Goal: Share content: Share content

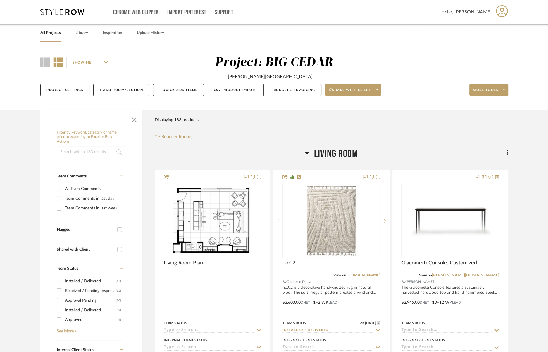
click at [52, 38] on div "All Projects" at bounding box center [50, 33] width 20 height 18
click at [50, 32] on link "All Projects" at bounding box center [50, 33] width 20 height 8
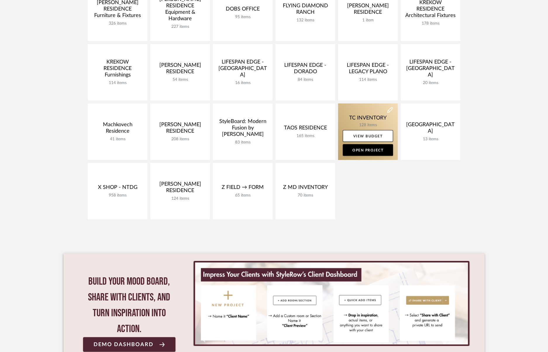
scroll to position [229, 0]
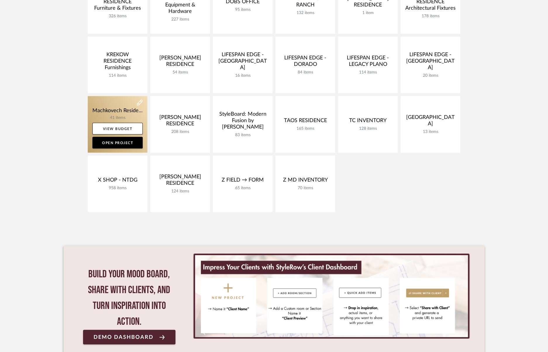
click at [123, 108] on link at bounding box center [118, 124] width 60 height 56
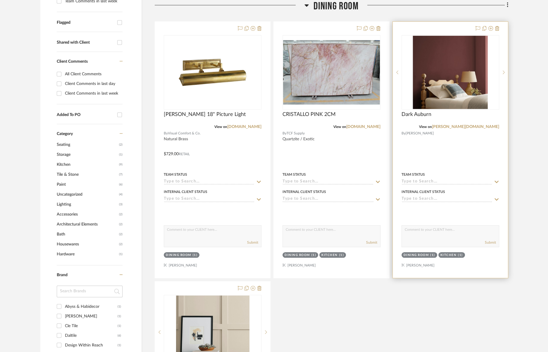
scroll to position [172, 0]
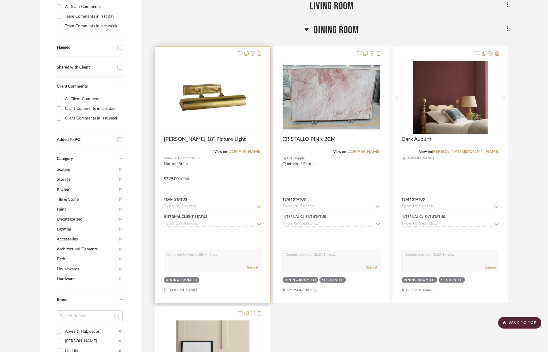
click at [239, 165] on div at bounding box center [212, 174] width 115 height 256
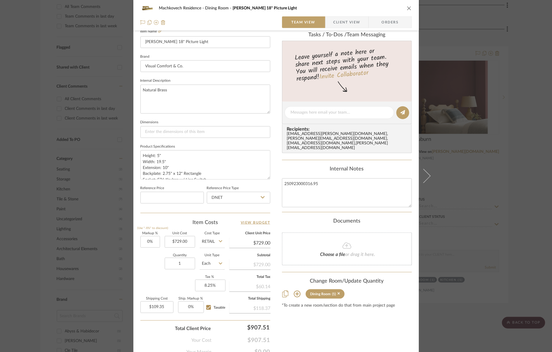
scroll to position [63, 0]
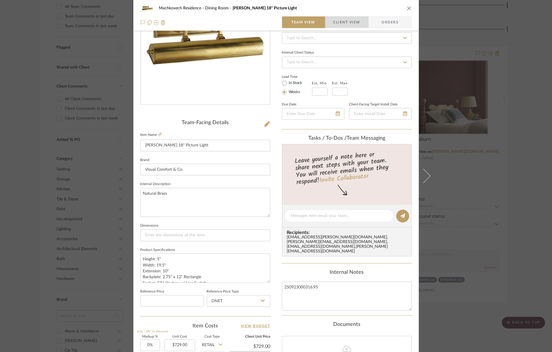
click at [339, 22] on span "Client View" at bounding box center [346, 22] width 27 height 12
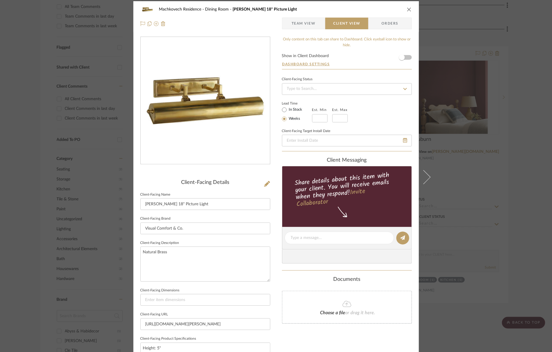
scroll to position [0, 0]
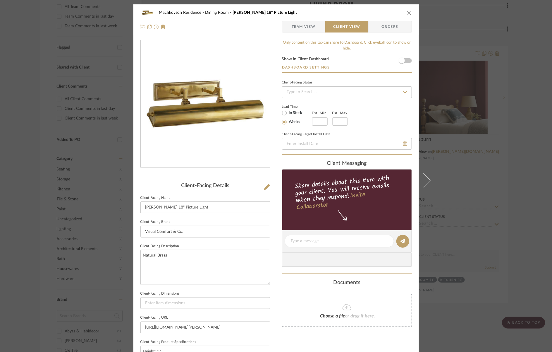
click at [294, 26] on span "Team View" at bounding box center [304, 27] width 24 height 12
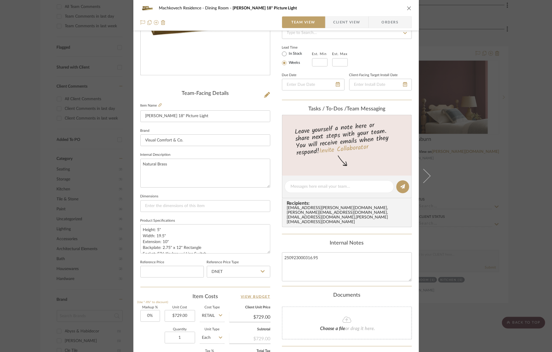
scroll to position [192, 0]
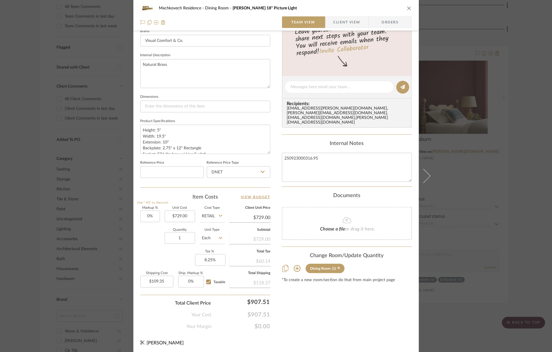
click at [308, 306] on div "Content here copies to Client View - confirm visibility there. Show in Client D…" at bounding box center [347, 88] width 130 height 481
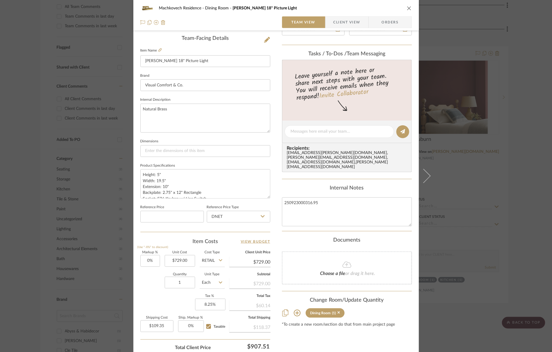
scroll to position [0, 0]
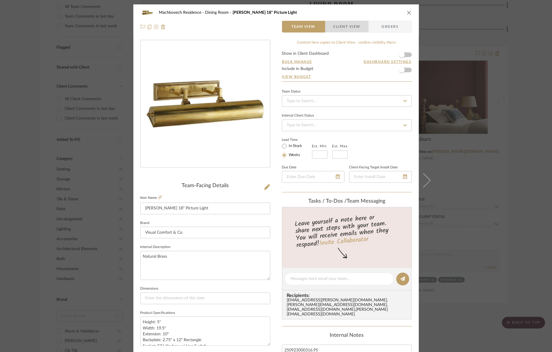
click at [333, 27] on span "Client View" at bounding box center [346, 27] width 27 height 12
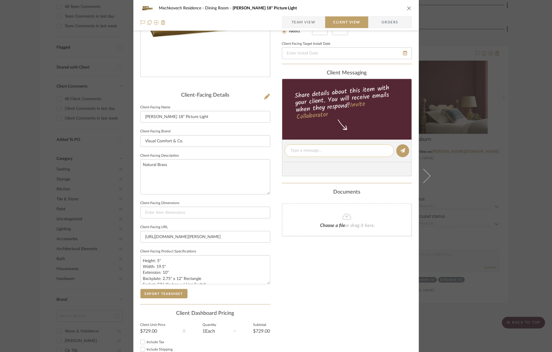
scroll to position [129, 0]
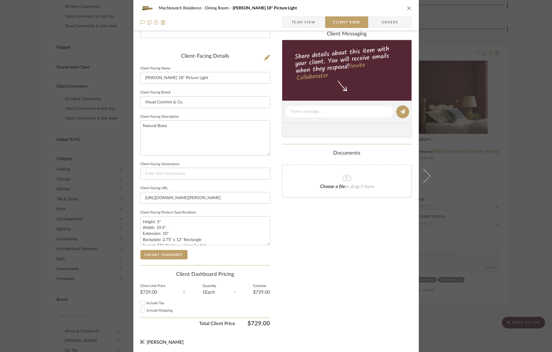
click at [259, 58] on div "Client-Facing Details" at bounding box center [205, 56] width 130 height 6
click at [264, 58] on icon at bounding box center [267, 58] width 6 height 6
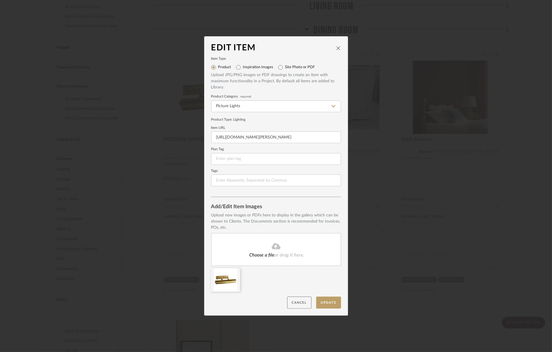
click at [299, 304] on button "Cancel" at bounding box center [299, 302] width 24 height 12
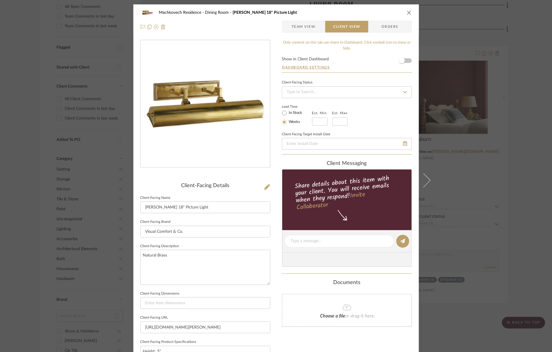
click at [397, 27] on span "Orders" at bounding box center [390, 27] width 30 height 12
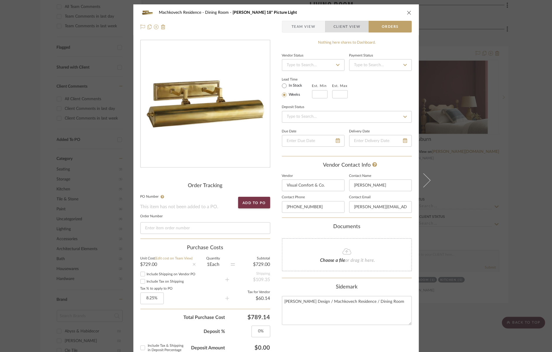
click at [333, 23] on span "Client View" at bounding box center [346, 27] width 27 height 12
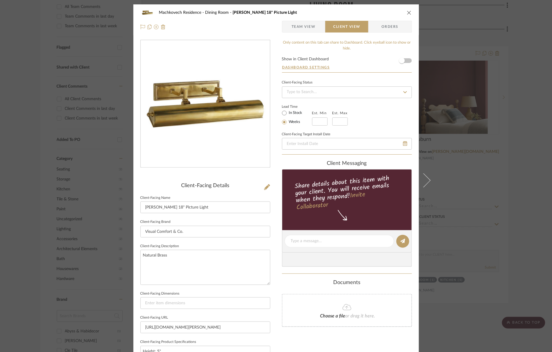
click at [409, 11] on icon "close" at bounding box center [409, 12] width 5 height 5
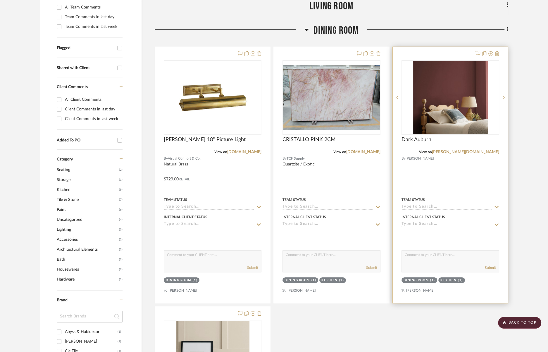
scroll to position [24, 0]
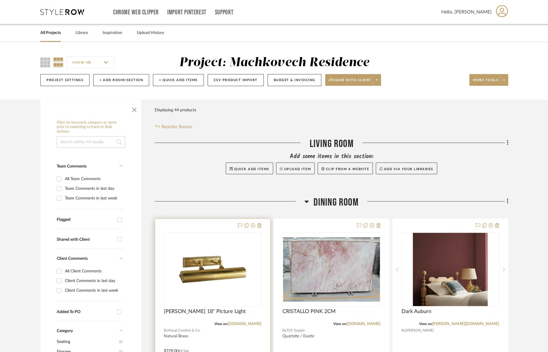
click at [226, 224] on div at bounding box center [212, 346] width 115 height 256
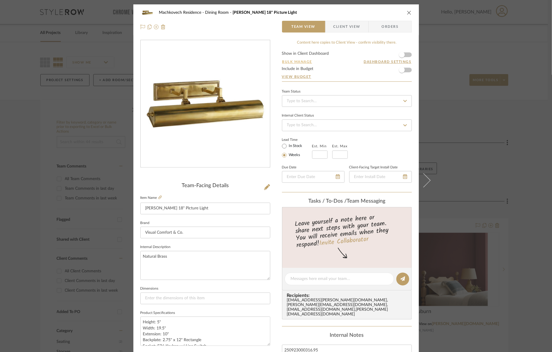
click at [300, 61] on button "Bulk Manage" at bounding box center [297, 61] width 31 height 5
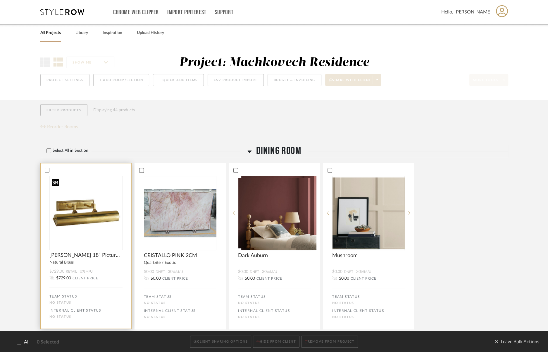
click at [0, 0] on img at bounding box center [0, 0] width 0 height 0
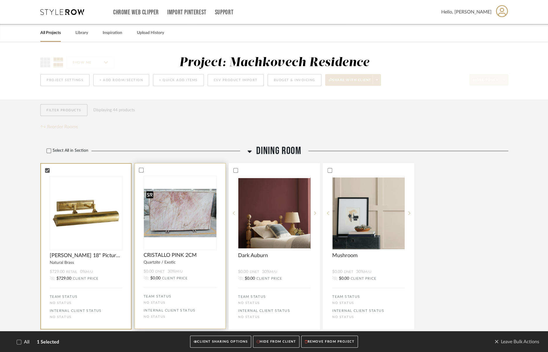
click at [170, 218] on img "0" at bounding box center [180, 213] width 73 height 48
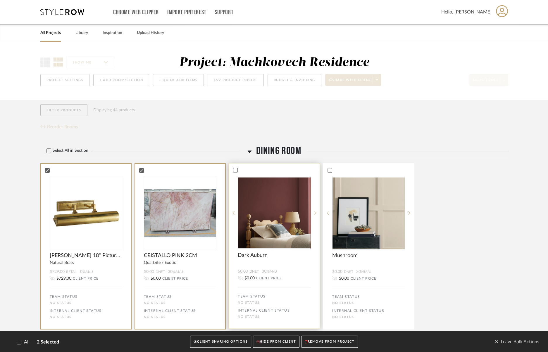
click at [251, 224] on img "0" at bounding box center [274, 212] width 73 height 71
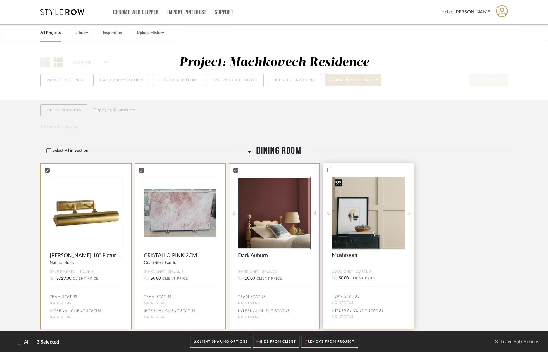
click at [340, 233] on img "0" at bounding box center [368, 213] width 73 height 72
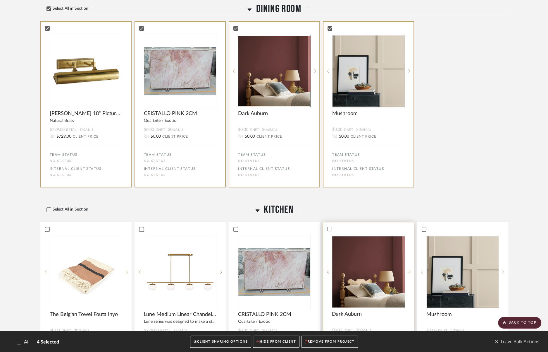
scroll to position [243, 0]
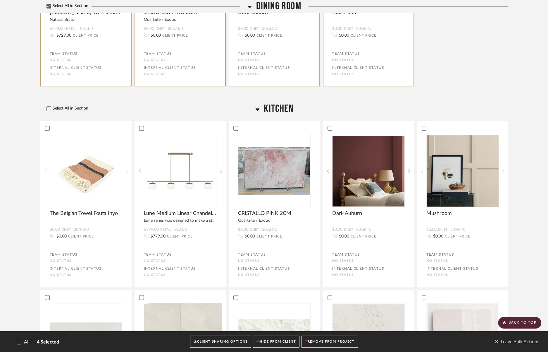
click at [222, 340] on button "CLIENT SHARING OPTIONS" at bounding box center [220, 341] width 61 height 12
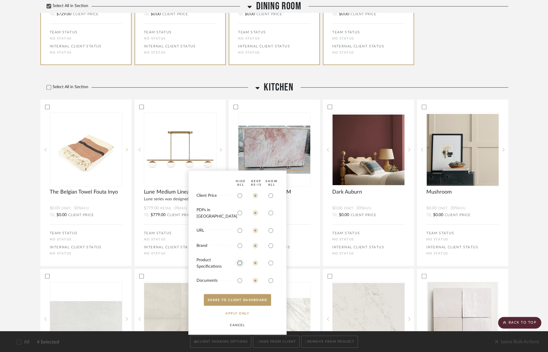
scroll to position [304, 0]
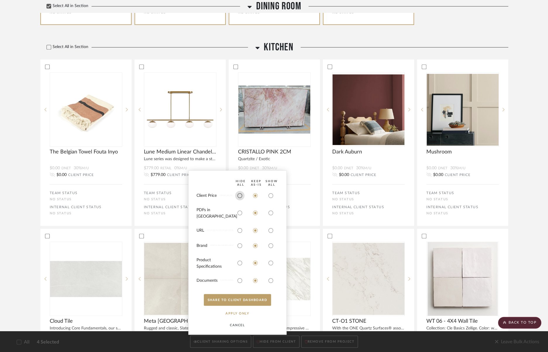
click at [242, 200] on input "radio" at bounding box center [239, 195] width 9 height 9
radio input "true"
click at [241, 313] on button "APPLY Only" at bounding box center [237, 313] width 36 height 12
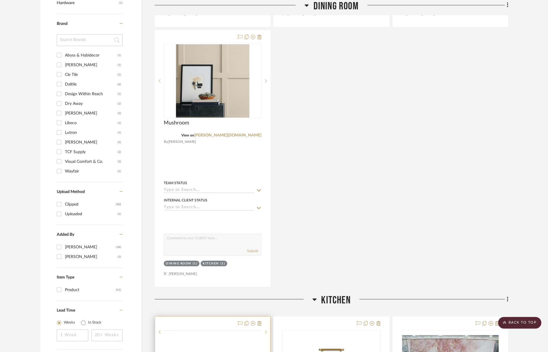
scroll to position [630, 0]
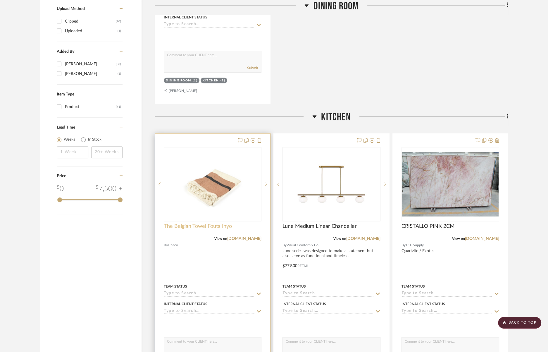
click at [222, 223] on span "The Belgian Towel Fouta Inyo" at bounding box center [198, 226] width 68 height 6
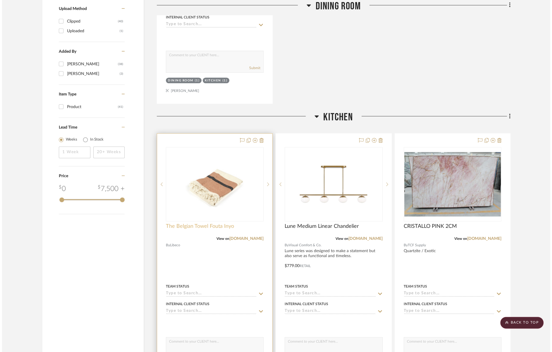
scroll to position [0, 0]
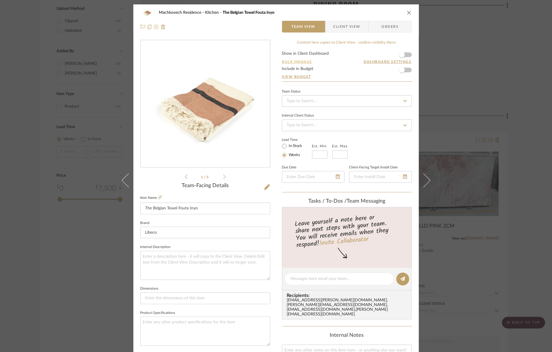
click at [296, 60] on button "Bulk Manage" at bounding box center [297, 61] width 31 height 5
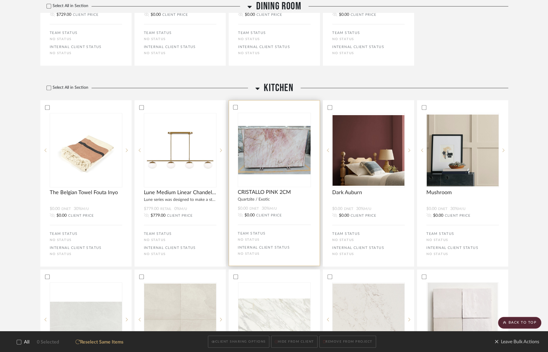
scroll to position [258, 0]
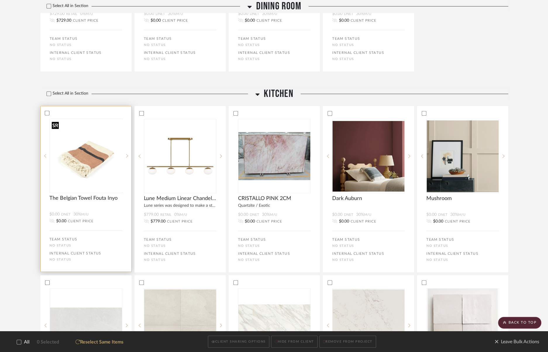
click at [69, 173] on img "0" at bounding box center [86, 155] width 73 height 73
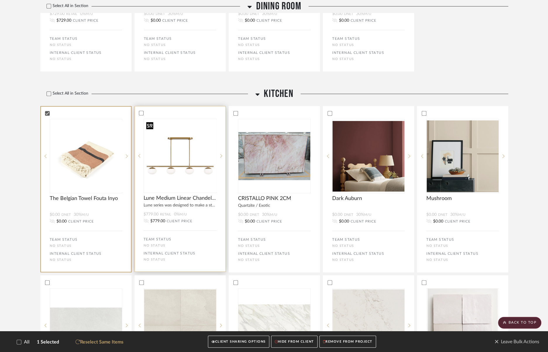
click at [0, 0] on img at bounding box center [0, 0] width 0 height 0
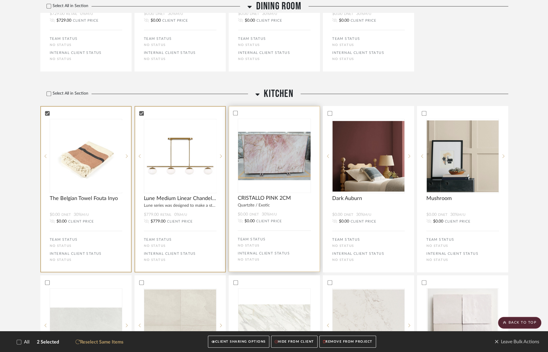
click at [268, 193] on div "CRISTALLO PINK 2CM" at bounding box center [274, 197] width 91 height 8
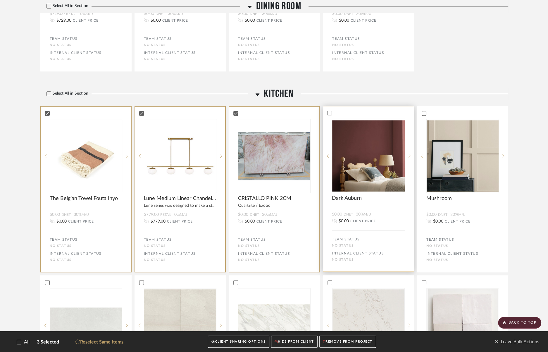
click at [359, 201] on div at bounding box center [368, 204] width 91 height 7
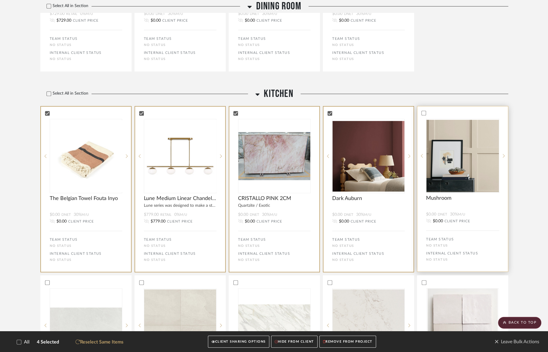
click at [447, 202] on div at bounding box center [462, 204] width 91 height 7
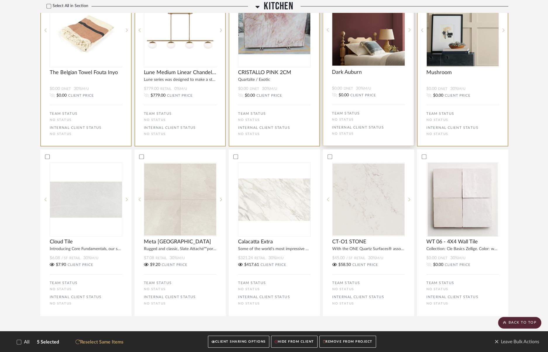
scroll to position [486, 0]
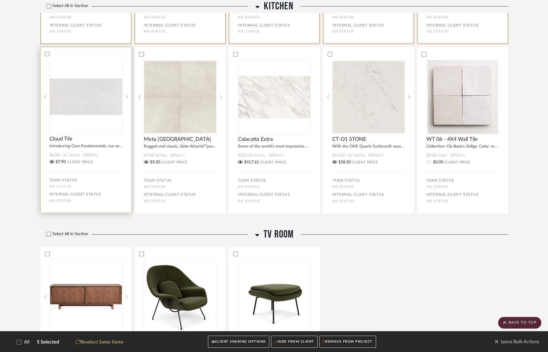
click at [104, 164] on div "$7.90 CLIENT PRICE" at bounding box center [85, 161] width 73 height 5
click at [181, 171] on bulk-actions-tile "Meta White Square Rugged and classic, Slate Attaché™porcelain tile brings a com…" at bounding box center [180, 130] width 91 height 166
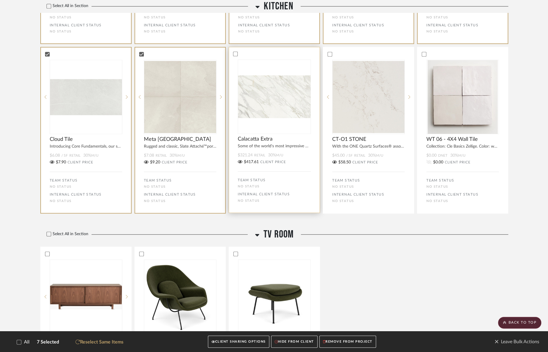
click at [263, 178] on label "TEAM STATUS" at bounding box center [252, 180] width 28 height 6
click at [361, 183] on div "TEAM STATUS No STATUS" at bounding box center [368, 182] width 73 height 11
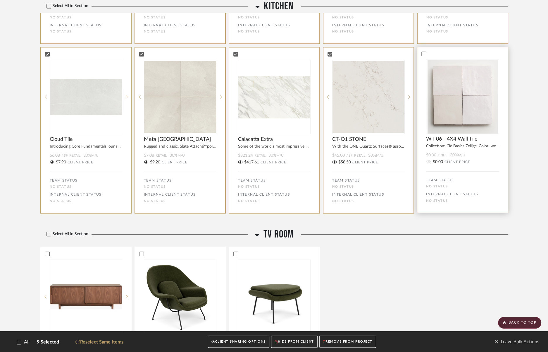
click at [449, 182] on label "TEAM STATUS" at bounding box center [440, 180] width 28 height 6
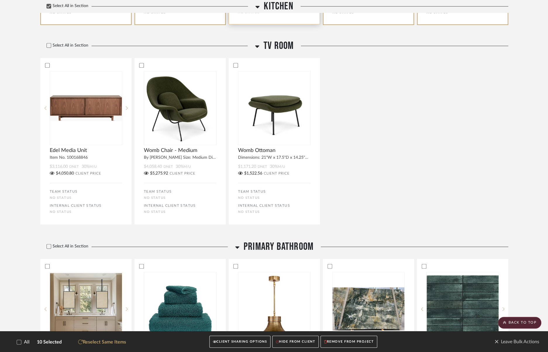
scroll to position [725, 0]
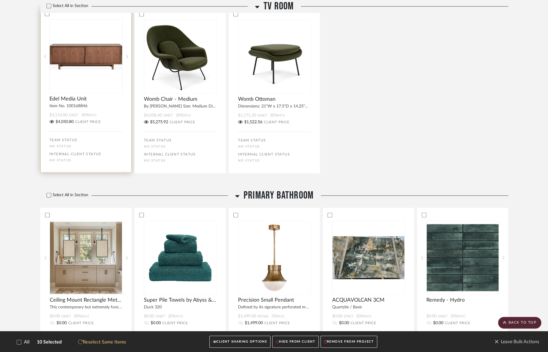
click at [94, 111] on bulk-actions-tile "Edel Media Unit Item No. 100168846 $3,116.00 DNET 30% M/U $4,050.80 CLIENT PRIC…" at bounding box center [85, 90] width 91 height 166
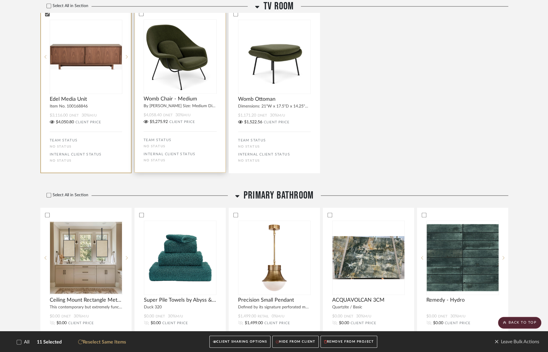
click at [176, 135] on div "TEAM STATUS No STATUS INTERNAL CLIENT STATUS No STATUS" at bounding box center [180, 146] width 73 height 31
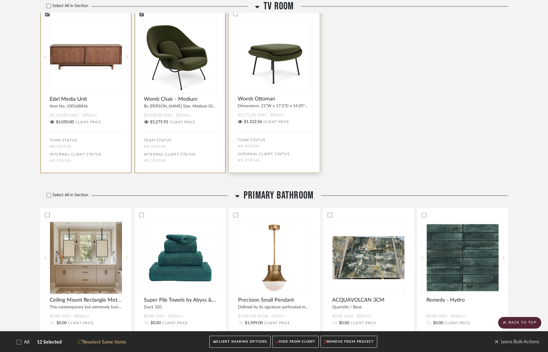
click at [256, 140] on label "TEAM STATUS" at bounding box center [252, 140] width 28 height 6
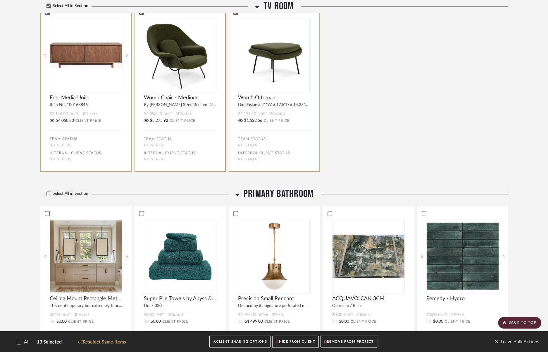
scroll to position [865, 0]
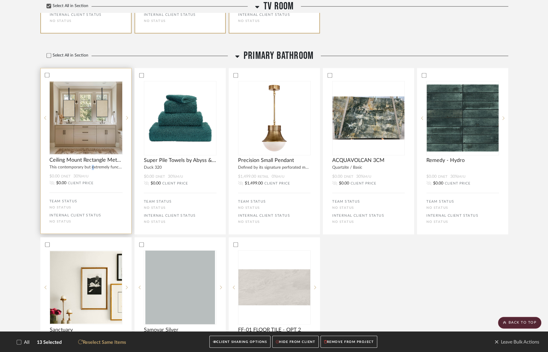
click at [92, 166] on div "This contemporary but extremely functional ceiling mounting mirror collection i…" at bounding box center [86, 166] width 91 height 7
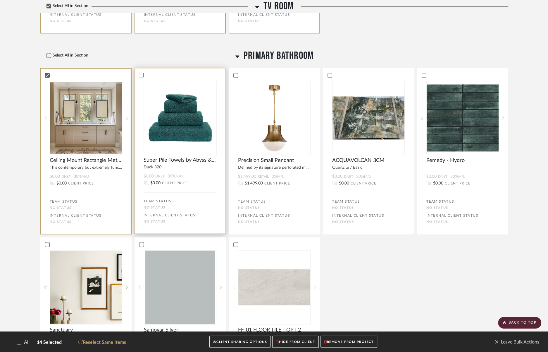
click at [180, 173] on bulk-actions-tile "Super Pile Towels by Abyss & Habidecor Duck 320 $0.00 DNET 30% M/U $0.00 CLIENT…" at bounding box center [180, 151] width 91 height 166
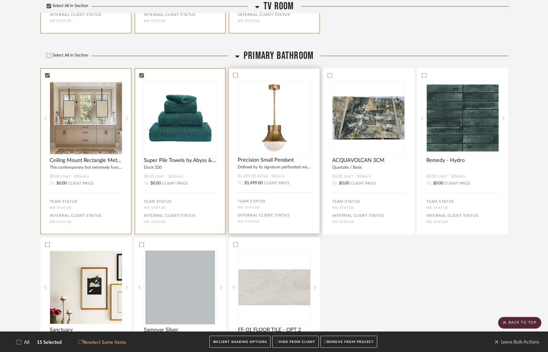
click at [291, 175] on div "$1,499.00 Retail 0% M/U" at bounding box center [274, 176] width 73 height 6
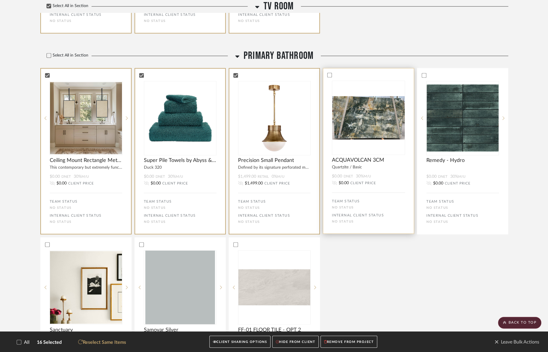
click at [351, 175] on div "$0.00 DNET 30% M/U" at bounding box center [368, 176] width 73 height 6
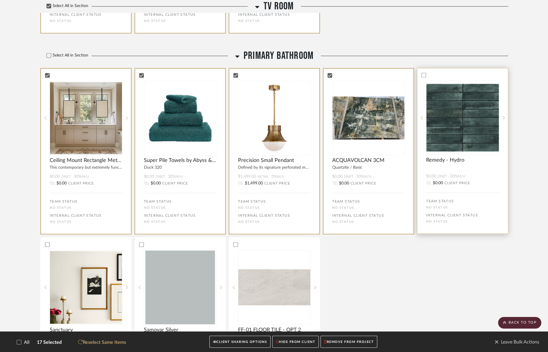
click at [449, 174] on bulk-actions-tile "Remedy - Hydro $0.00 DNET 30% M/U $0.00 CLIENT PRICE TEAM STATUS No STATUS INTE…" at bounding box center [462, 151] width 91 height 166
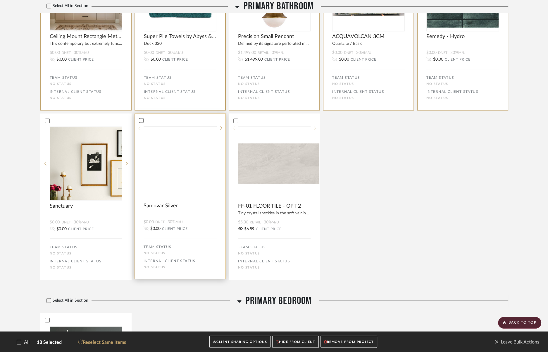
scroll to position [989, 0]
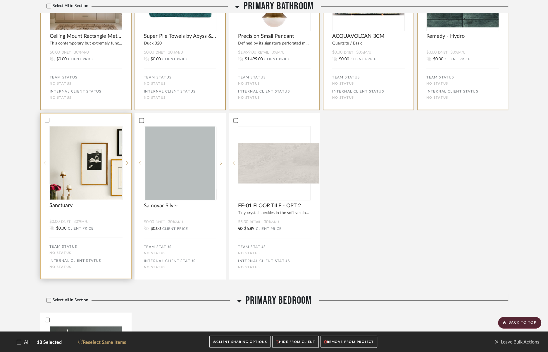
click at [116, 238] on bulk-actions-tile "Sanctuary $0.00 DNET 30% M/U $0.00 CLIENT PRICE TEAM STATUS No STATUS INTERNAL …" at bounding box center [85, 196] width 91 height 166
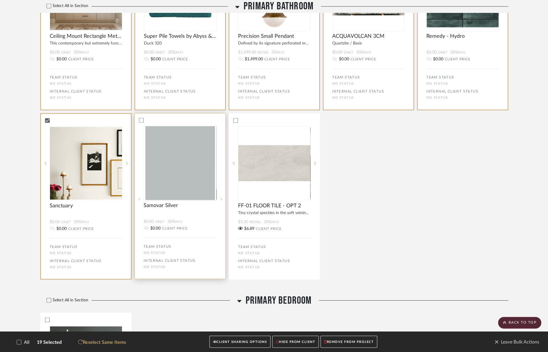
click at [166, 238] on bulk-actions-tile "Samovar Silver $0.00 DNET 30% M/U $0.00 CLIENT PRICE TEAM STATUS No STATUS INTE…" at bounding box center [180, 196] width 91 height 166
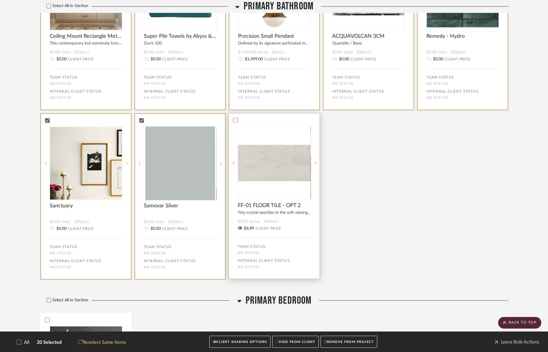
click at [263, 239] on div "TEAM STATUS No STATUS INTERNAL CLIENT STATUS No STATUS" at bounding box center [274, 252] width 73 height 31
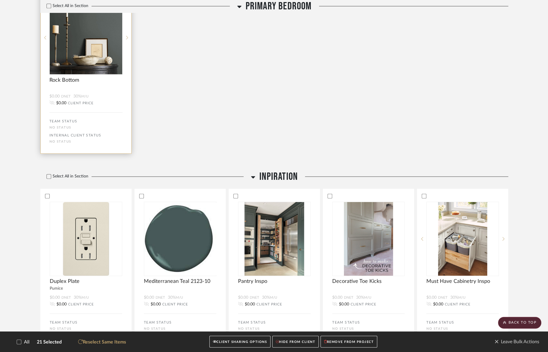
click at [61, 98] on div "$0.00 DNET 30% M/U" at bounding box center [85, 97] width 73 height 6
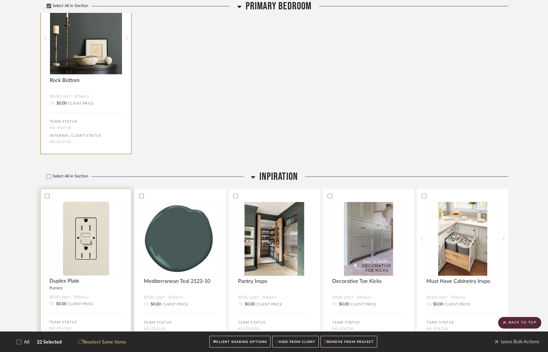
scroll to position [1313, 0]
click at [0, 0] on img at bounding box center [0, 0] width 0 height 0
drag, startPoint x: 175, startPoint y: 248, endPoint x: 212, endPoint y: 244, distance: 37.4
click at [175, 248] on img "0" at bounding box center [180, 238] width 73 height 73
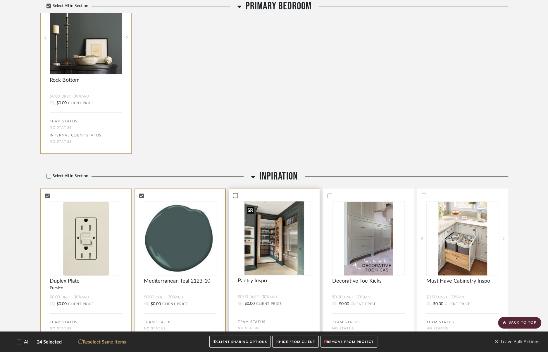
click at [0, 0] on img at bounding box center [0, 0] width 0 height 0
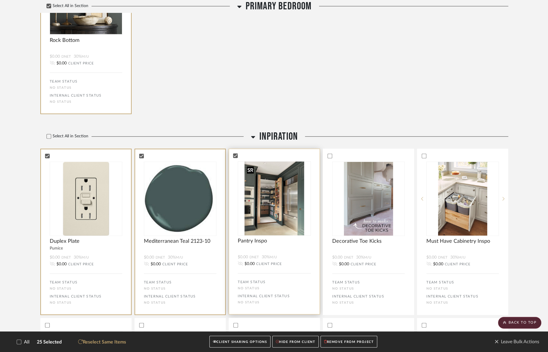
scroll to position [1456, 0]
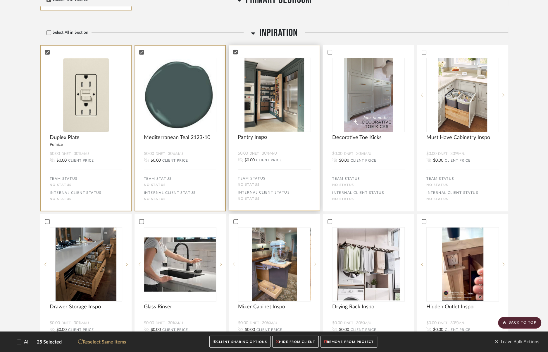
click at [258, 146] on div at bounding box center [274, 143] width 91 height 7
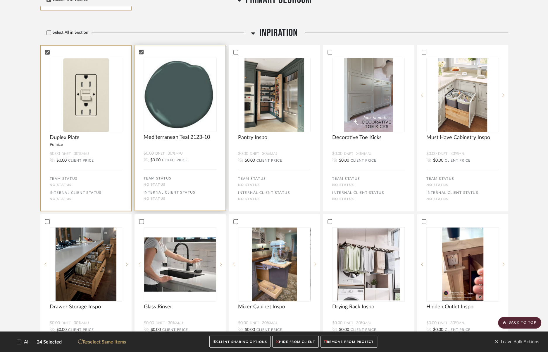
click at [192, 164] on div "$0.00 DNET 30% M/U $0.00 CLIENT PRICE" at bounding box center [180, 157] width 91 height 13
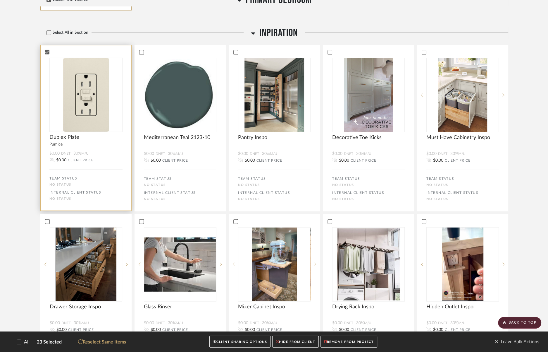
click at [99, 156] on div "$0.00 DNET 30% M/U" at bounding box center [85, 154] width 73 height 6
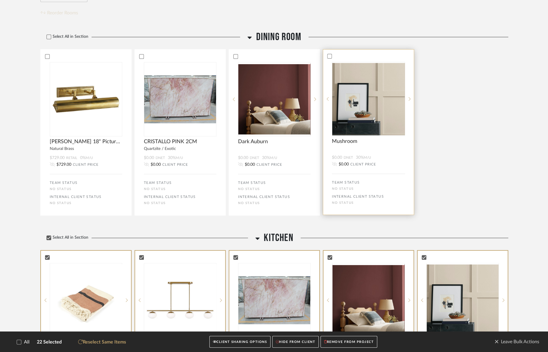
scroll to position [0, 0]
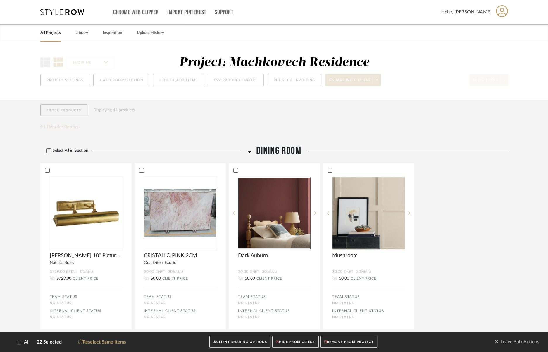
click at [235, 342] on button "CLIENT SHARING OPTIONS" at bounding box center [239, 341] width 61 height 12
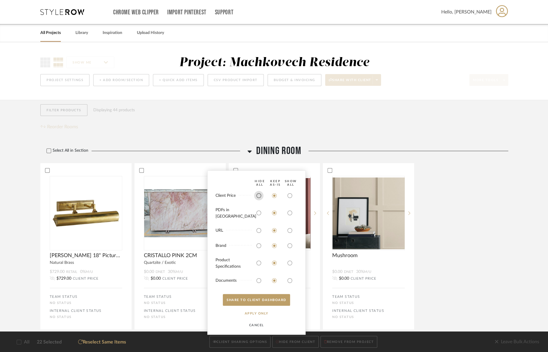
click at [260, 199] on input "radio" at bounding box center [258, 195] width 9 height 9
radio input "true"
click at [269, 299] on button "SHARE TO CLIENT Dashboard" at bounding box center [256, 300] width 67 height 12
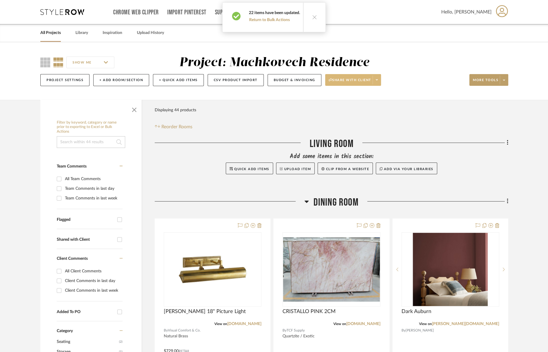
click at [377, 81] on icon at bounding box center [377, 79] width 2 height 3
click at [365, 97] on span "Preview Client Dashboard" at bounding box center [354, 96] width 50 height 5
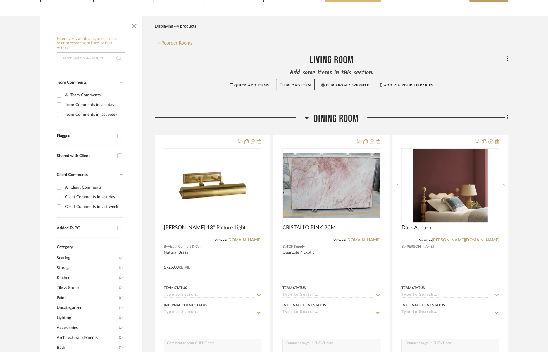
scroll to position [135, 0]
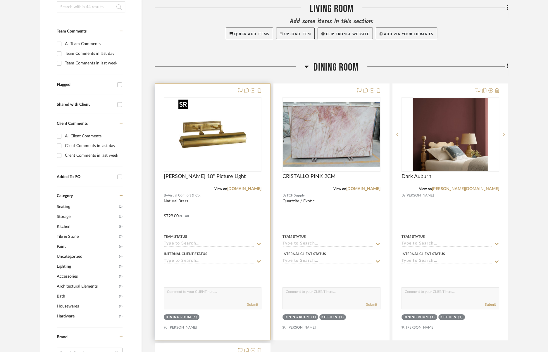
click at [231, 119] on img "0" at bounding box center [212, 134] width 73 height 73
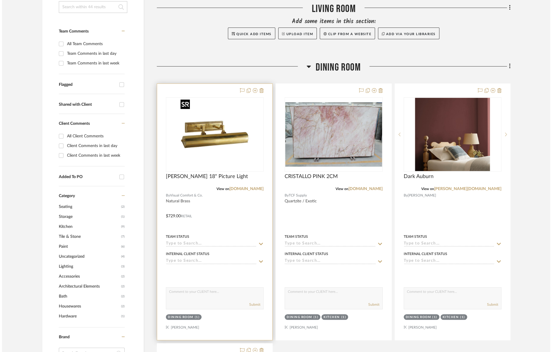
scroll to position [0, 0]
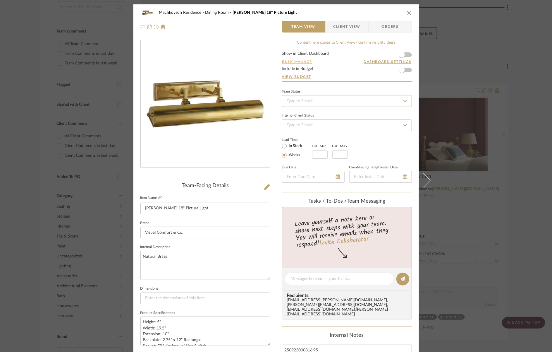
click at [294, 59] on button "Bulk Manage" at bounding box center [297, 61] width 31 height 5
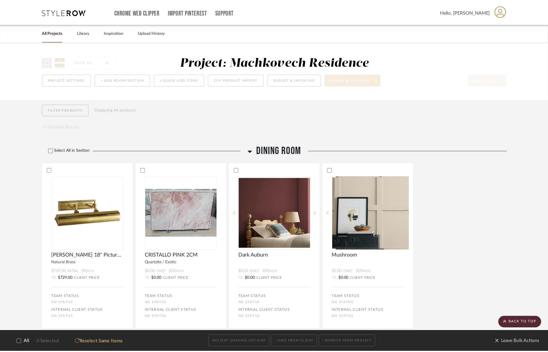
scroll to position [135, 0]
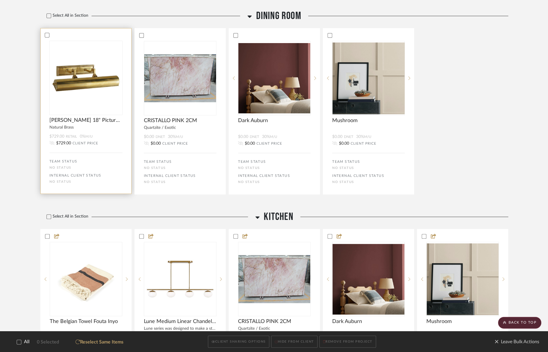
click at [80, 150] on bulk-actions-tile "[PERSON_NAME] 18" Picture Light Natural Brass $729.00 Retail 0% M/U $729.00 CLI…" at bounding box center [85, 111] width 91 height 166
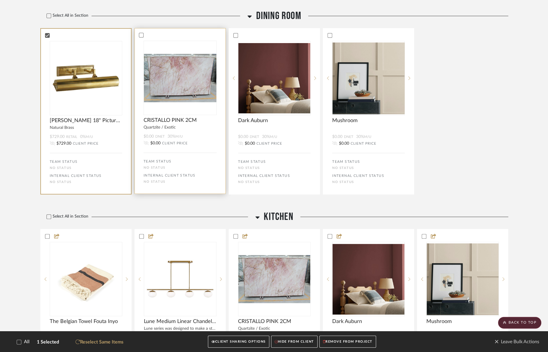
click at [163, 156] on div "TEAM STATUS No STATUS INTERNAL CLIENT STATUS No STATUS" at bounding box center [180, 167] width 73 height 31
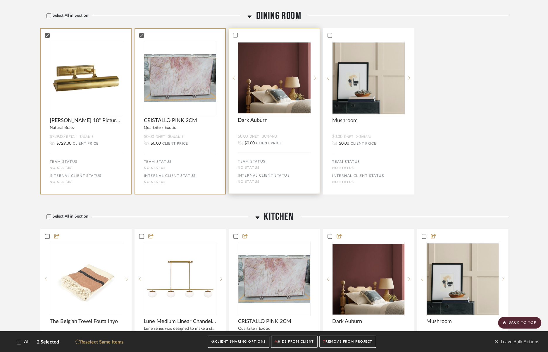
click at [260, 166] on div "No STATUS" at bounding box center [274, 168] width 73 height 4
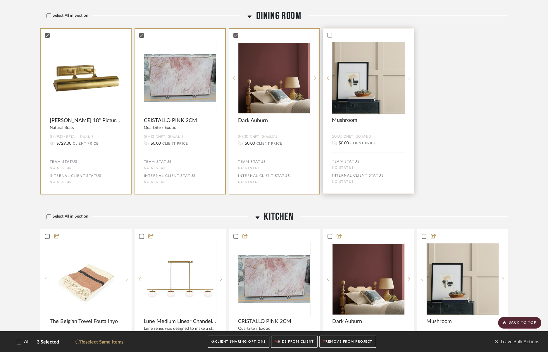
click at [357, 168] on div "No STATUS" at bounding box center [368, 168] width 73 height 4
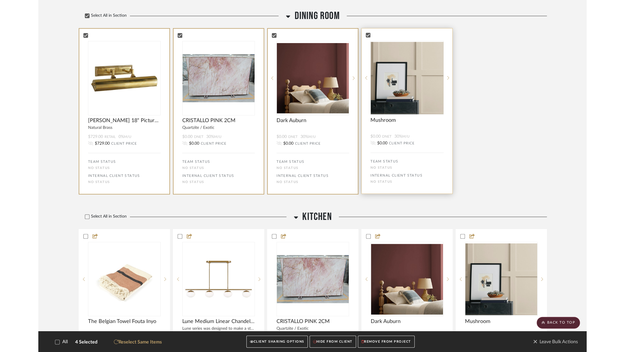
scroll to position [0, 0]
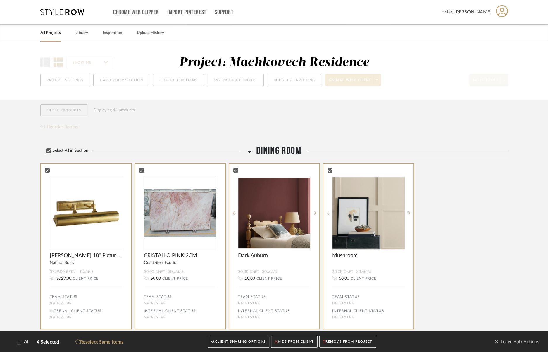
click at [256, 337] on button "CLIENT SHARING OPTIONS" at bounding box center [238, 341] width 61 height 12
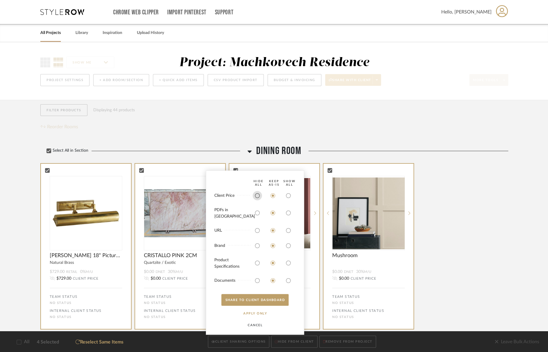
click at [258, 199] on input "radio" at bounding box center [257, 195] width 9 height 9
radio input "true"
click at [264, 302] on button "SHARE TO CLIENT Dashboard" at bounding box center [254, 300] width 67 height 12
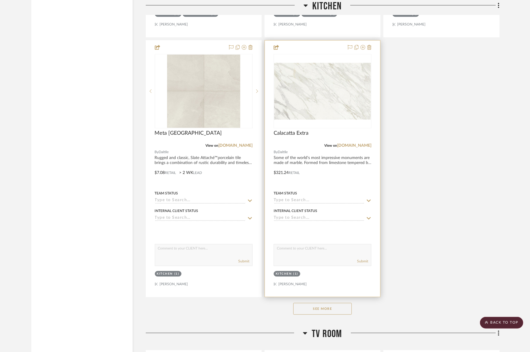
scroll to position [1245, 0]
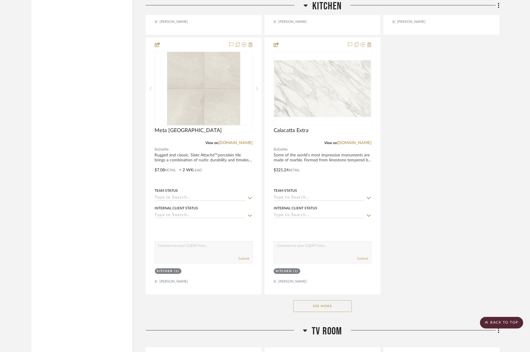
click at [329, 306] on button "See More" at bounding box center [322, 306] width 58 height 12
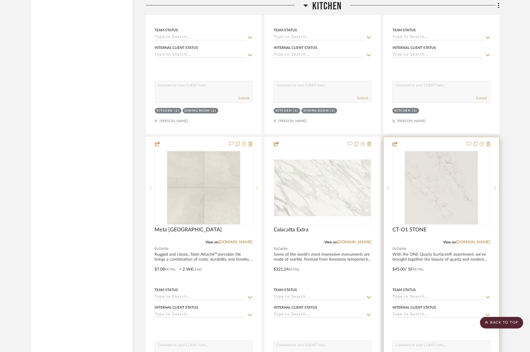
scroll to position [1145, 0]
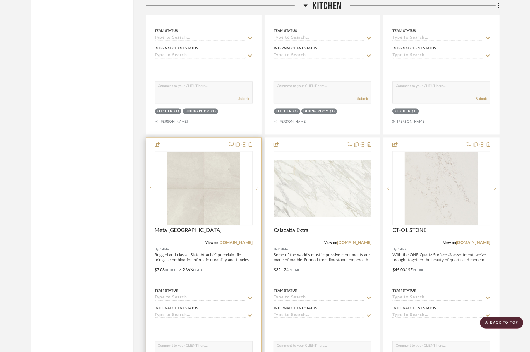
click at [212, 145] on div at bounding box center [203, 265] width 115 height 256
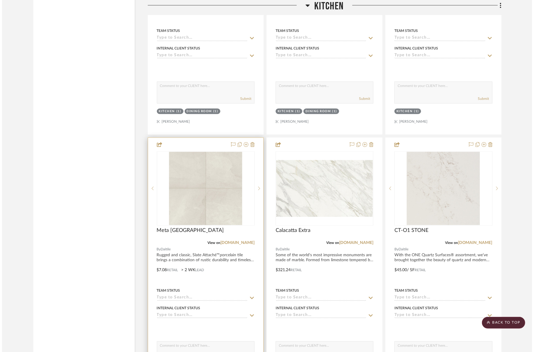
scroll to position [0, 0]
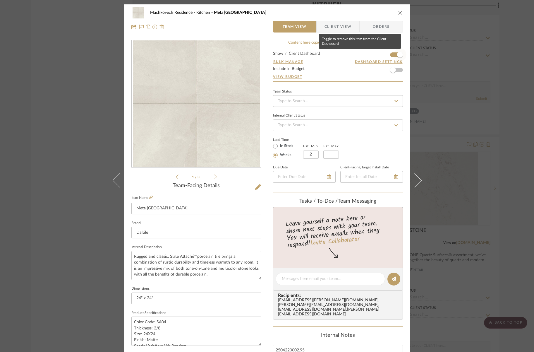
click at [397, 54] on span "button" at bounding box center [400, 55] width 6 height 6
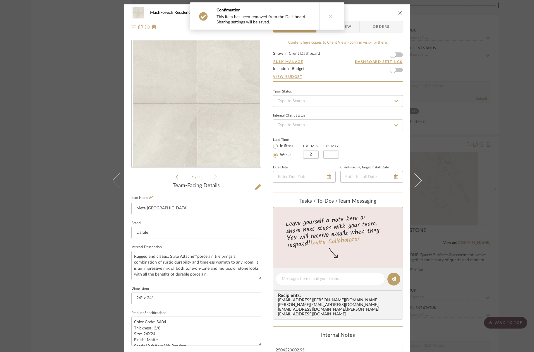
click at [398, 12] on icon "close" at bounding box center [400, 12] width 5 height 5
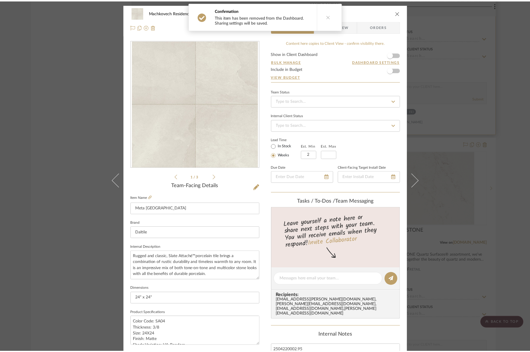
scroll to position [1145, 0]
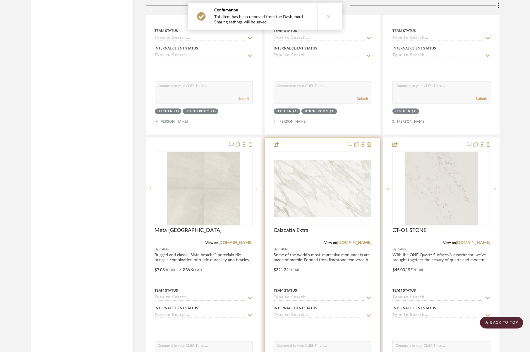
click at [322, 144] on div at bounding box center [322, 265] width 115 height 256
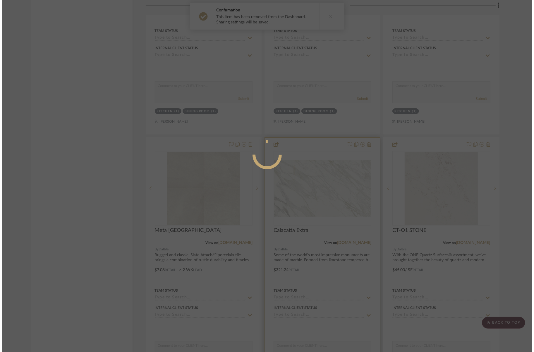
scroll to position [0, 0]
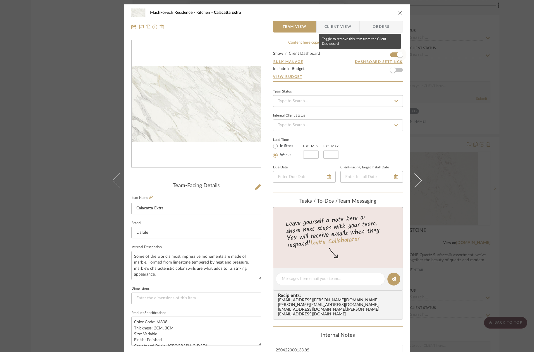
click at [397, 55] on span "button" at bounding box center [400, 55] width 6 height 6
click at [398, 14] on icon "close" at bounding box center [400, 12] width 5 height 5
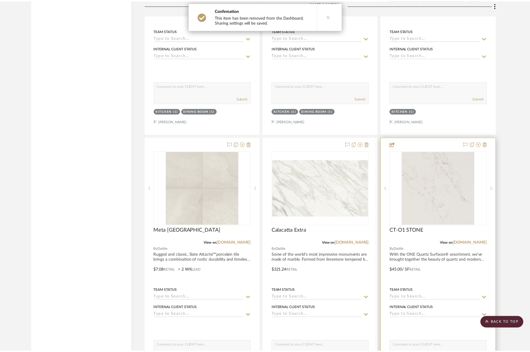
scroll to position [1145, 0]
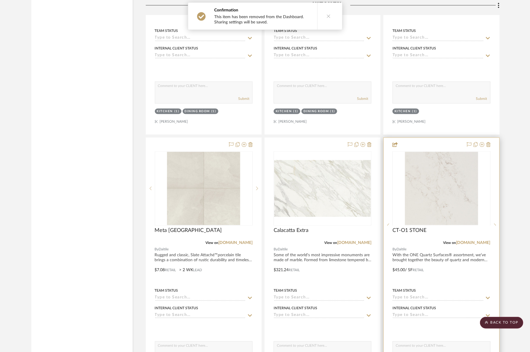
click at [438, 142] on div at bounding box center [440, 265] width 115 height 256
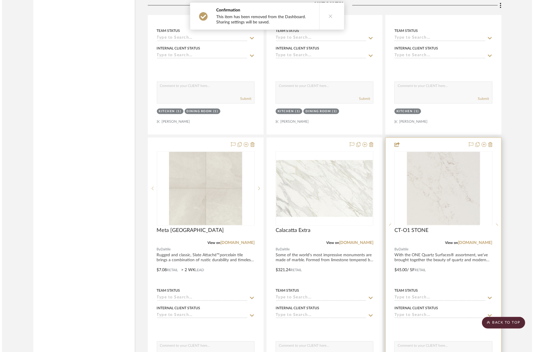
scroll to position [0, 0]
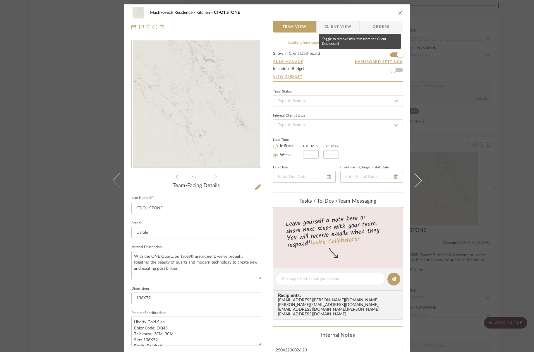
click at [397, 53] on span "button" at bounding box center [400, 55] width 6 height 6
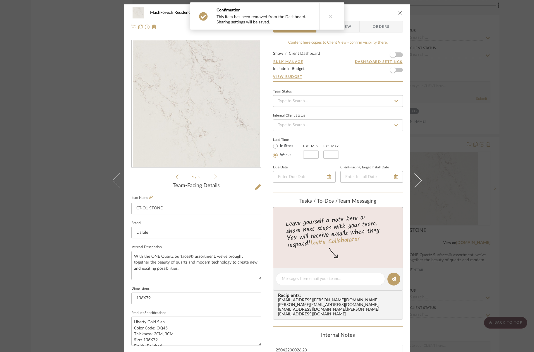
click at [398, 10] on icon "close" at bounding box center [400, 12] width 5 height 5
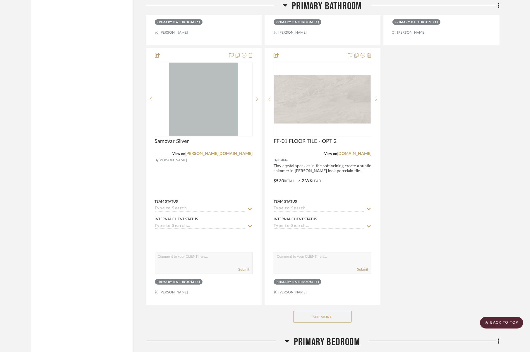
scroll to position [2611, 0]
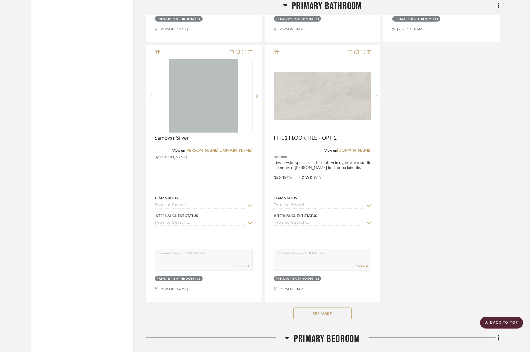
click at [343, 309] on button "See More" at bounding box center [322, 313] width 58 height 12
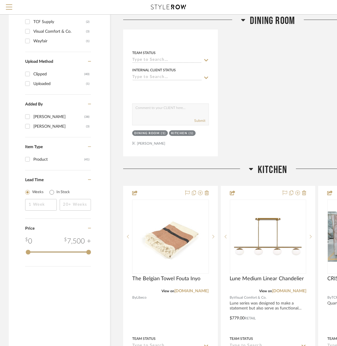
scroll to position [672, 0]
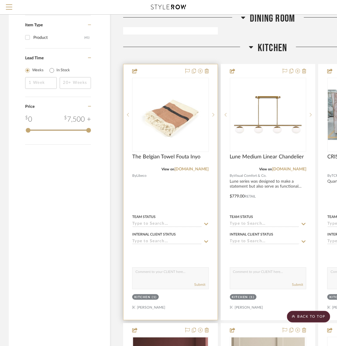
click at [158, 75] on div at bounding box center [170, 192] width 94 height 256
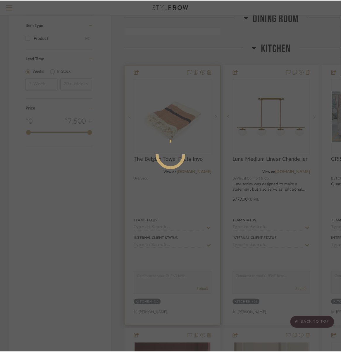
scroll to position [0, 0]
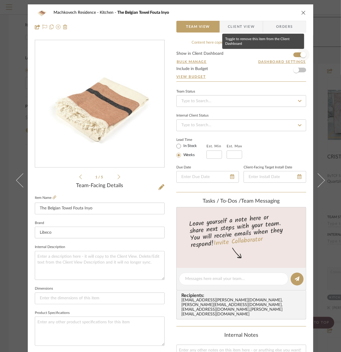
click at [300, 53] on span "button" at bounding box center [303, 55] width 6 height 6
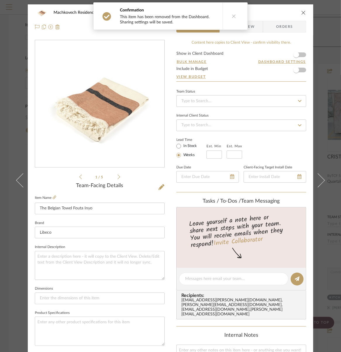
click at [304, 10] on div "Machkovech Residence Kitchen The Belgian Towel Fouta Inyo" at bounding box center [170, 13] width 271 height 12
click at [301, 11] on icon "close" at bounding box center [303, 12] width 5 height 5
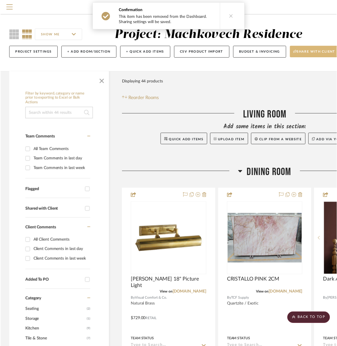
scroll to position [672, 0]
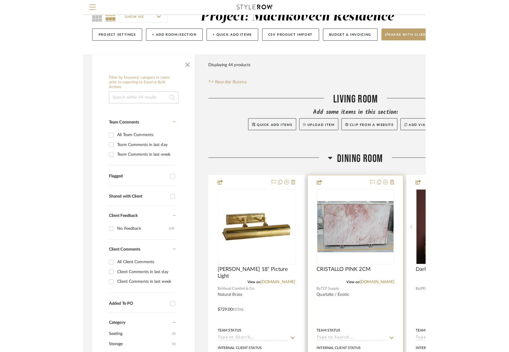
scroll to position [192, 0]
